Goal: Task Accomplishment & Management: Complete application form

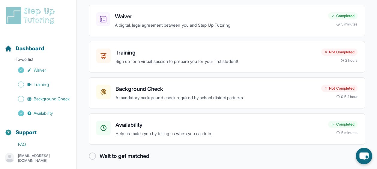
scroll to position [57, 0]
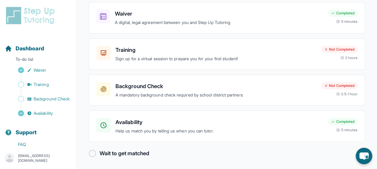
click at [120, 84] on h3 "Background Check" at bounding box center [216, 86] width 201 height 8
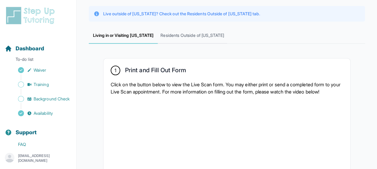
scroll to position [56, 0]
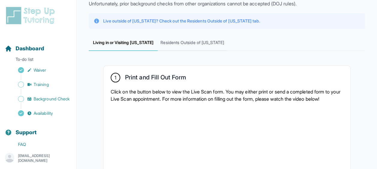
click at [171, 44] on span "Residents Outside of [US_STATE]" at bounding box center [192, 43] width 69 height 16
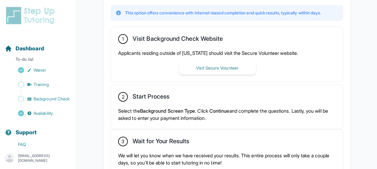
scroll to position [159, 0]
click at [203, 69] on button "Visit Secure Volunteer" at bounding box center [217, 67] width 77 height 13
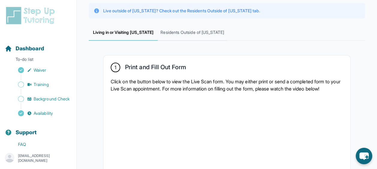
scroll to position [67, 0]
click at [179, 32] on span "Residents Outside of [US_STATE]" at bounding box center [192, 33] width 69 height 16
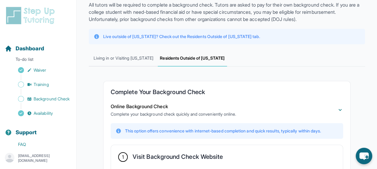
scroll to position [0, 0]
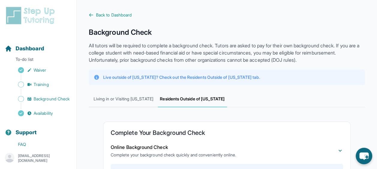
click at [50, 81] on link "Training" at bounding box center [41, 84] width 72 height 8
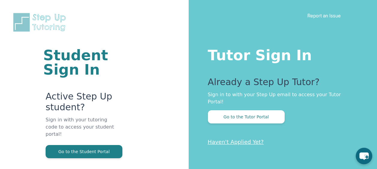
click at [224, 111] on button "Go to the Tutor Portal" at bounding box center [246, 117] width 77 height 13
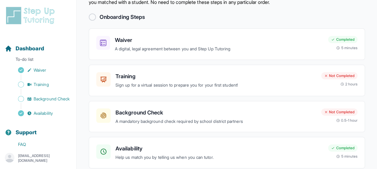
scroll to position [38, 0]
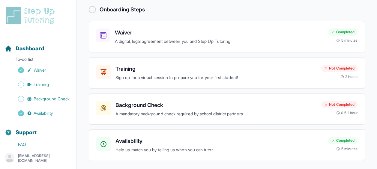
click at [156, 106] on h3 "Background Check" at bounding box center [216, 105] width 201 height 8
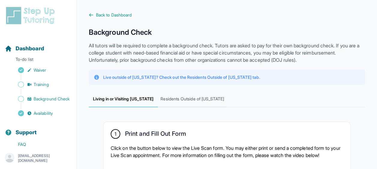
click at [176, 92] on span "Residents Outside of California" at bounding box center [192, 99] width 69 height 16
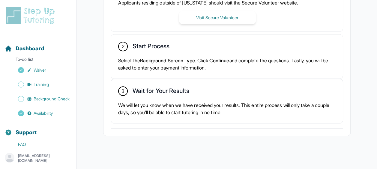
scroll to position [211, 0]
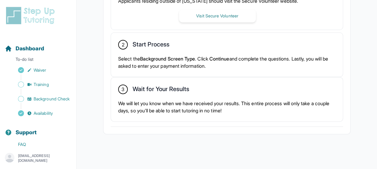
click at [203, 17] on button "Visit Secure Volunteer" at bounding box center [217, 15] width 77 height 13
